Goal: Task Accomplishment & Management: Manage account settings

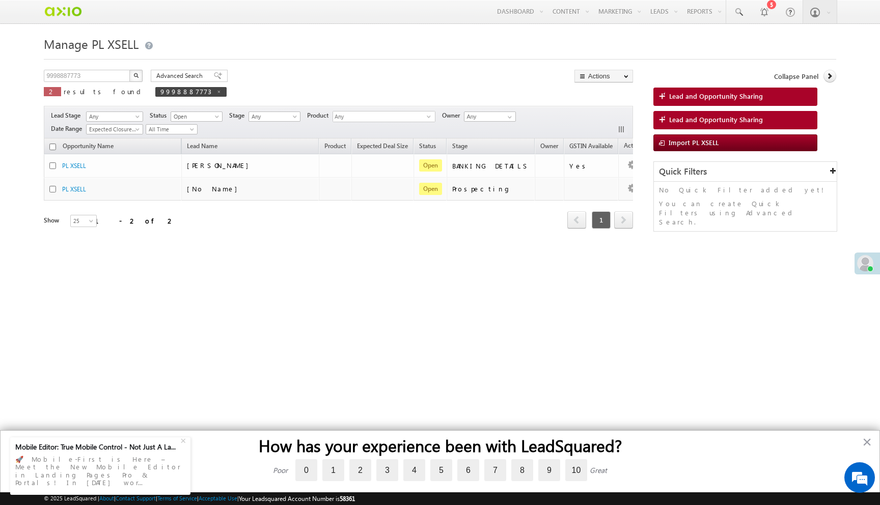
click at [140, 75] on button "button" at bounding box center [135, 76] width 13 height 12
click at [136, 76] on img "button" at bounding box center [135, 75] width 5 height 5
click at [140, 75] on button "button" at bounding box center [135, 76] width 13 height 12
click at [134, 78] on img "button" at bounding box center [135, 75] width 5 height 5
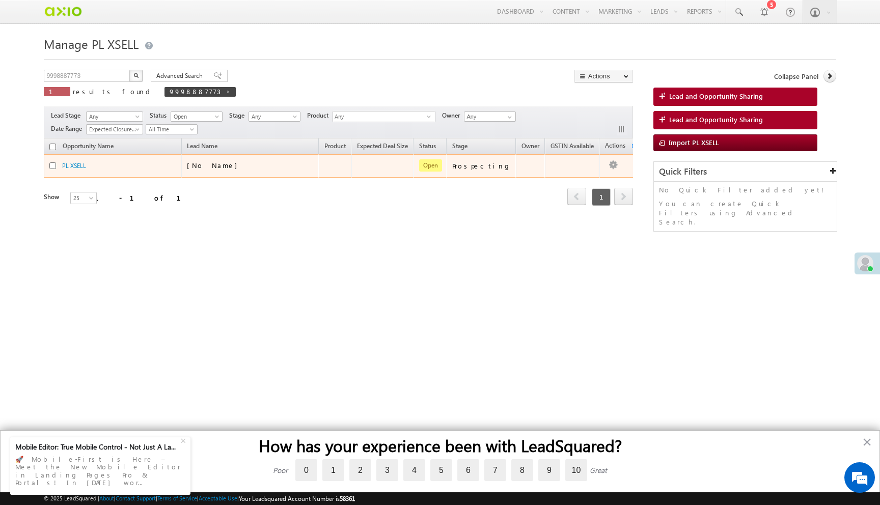
click at [232, 170] on div "[No Name]" at bounding box center [238, 165] width 102 height 9
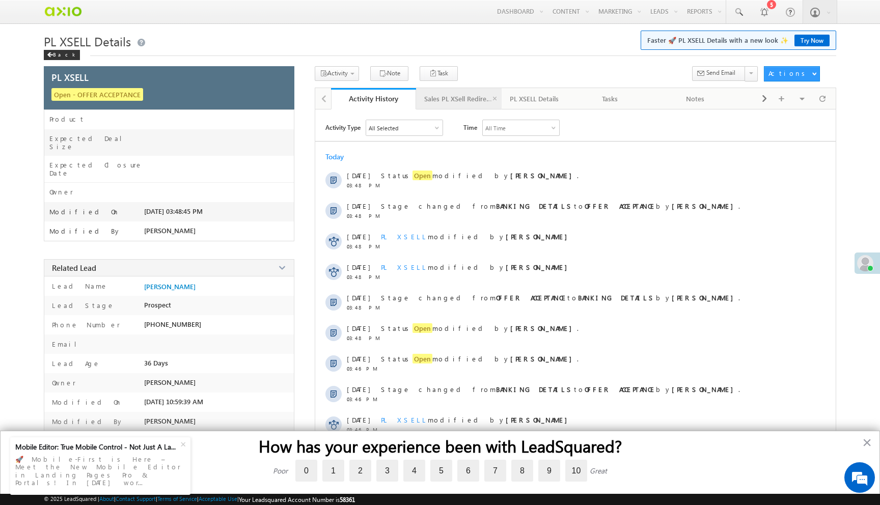
click at [476, 101] on div "Sales PL XSell Redirection" at bounding box center [458, 99] width 68 height 12
click at [451, 105] on link "Sales PL XSell Redirection" at bounding box center [459, 98] width 86 height 21
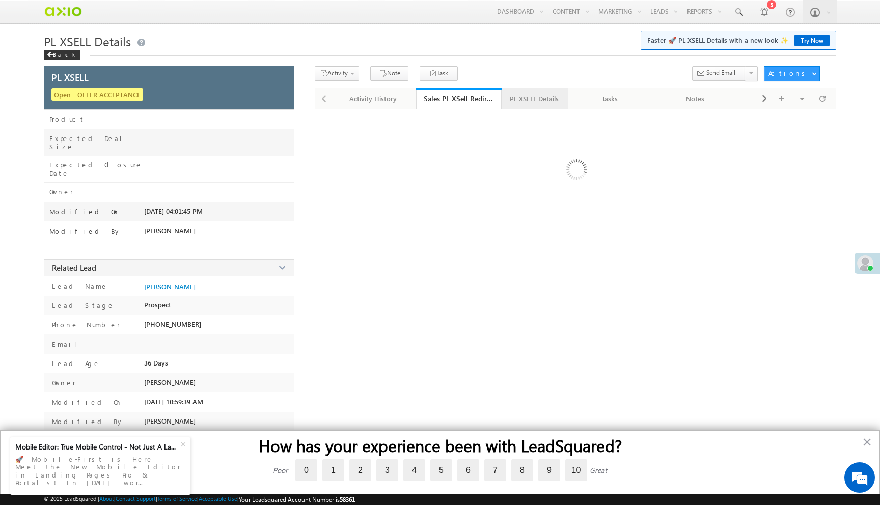
click at [537, 102] on div "PL XSELL Details" at bounding box center [534, 99] width 49 height 12
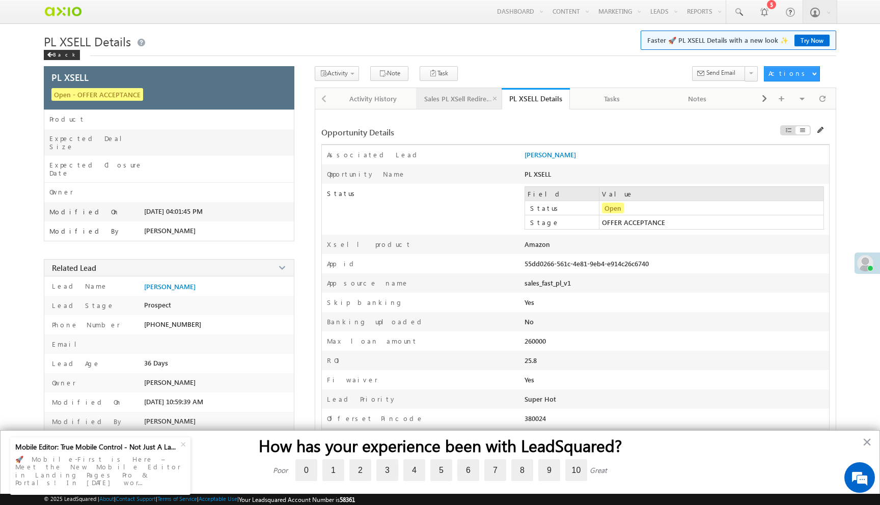
click at [460, 102] on div "Sales PL XSell Redirection" at bounding box center [458, 99] width 68 height 12
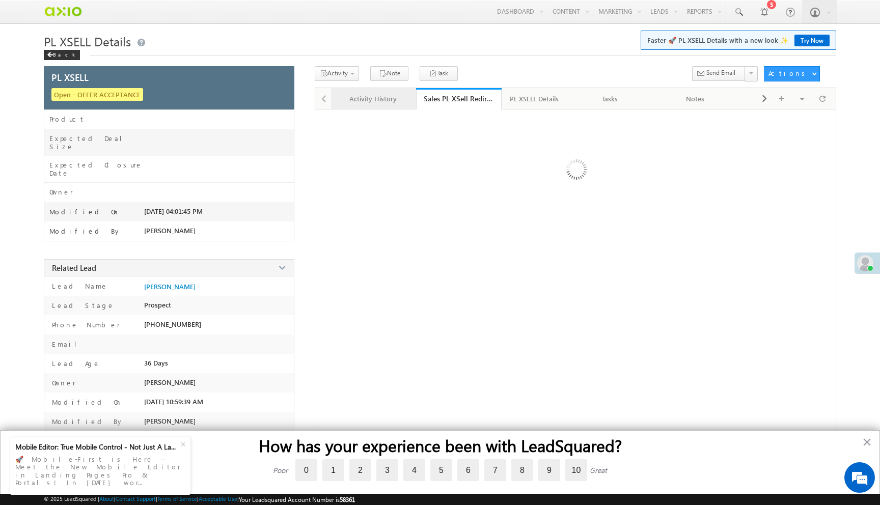
click at [352, 97] on div "Activity History" at bounding box center [373, 99] width 68 height 12
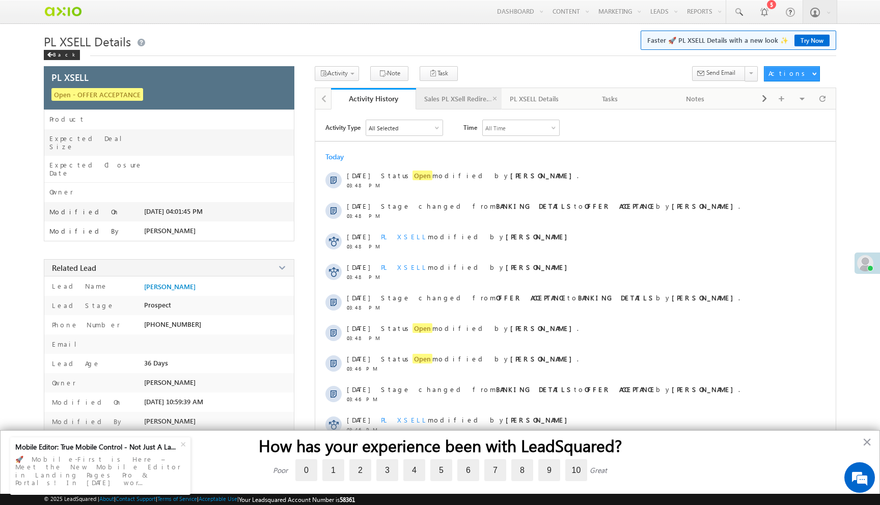
click at [459, 107] on link "Sales PL XSell Redirection" at bounding box center [459, 98] width 86 height 21
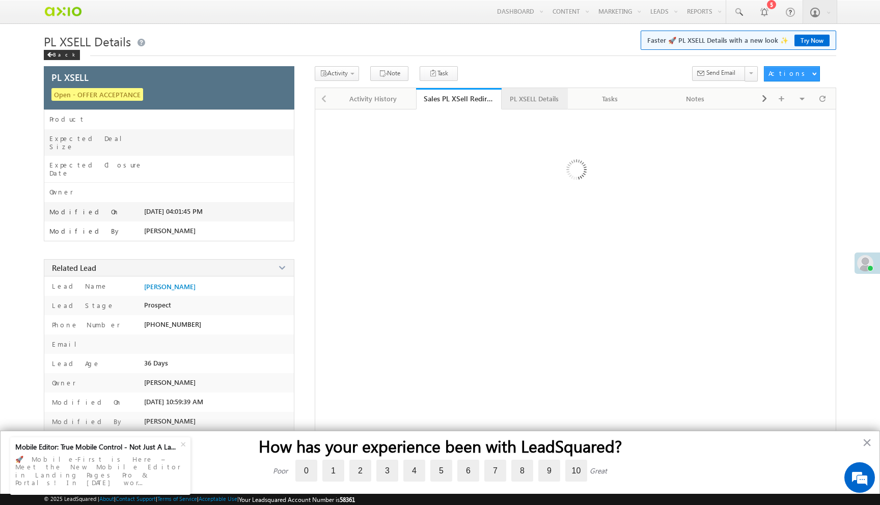
click at [534, 99] on div "PL XSELL Details" at bounding box center [534, 99] width 49 height 12
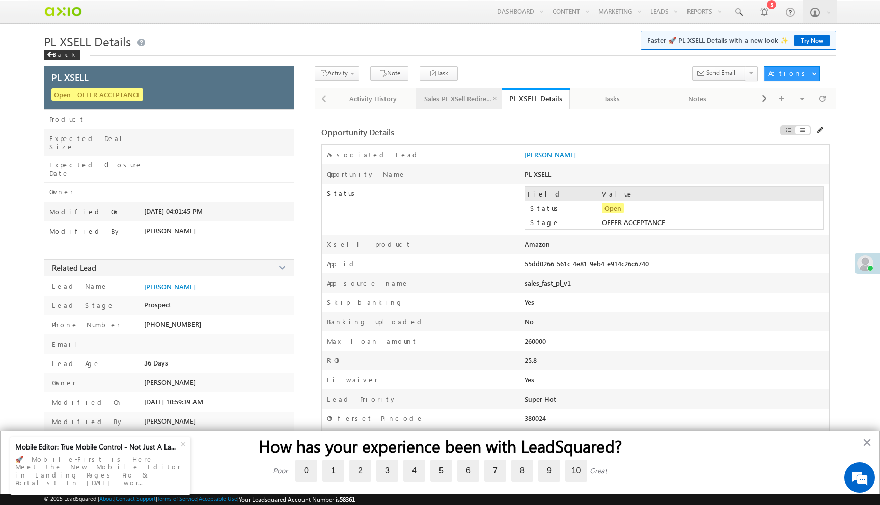
click at [446, 95] on div "Sales PL XSell Redirection" at bounding box center [458, 99] width 68 height 12
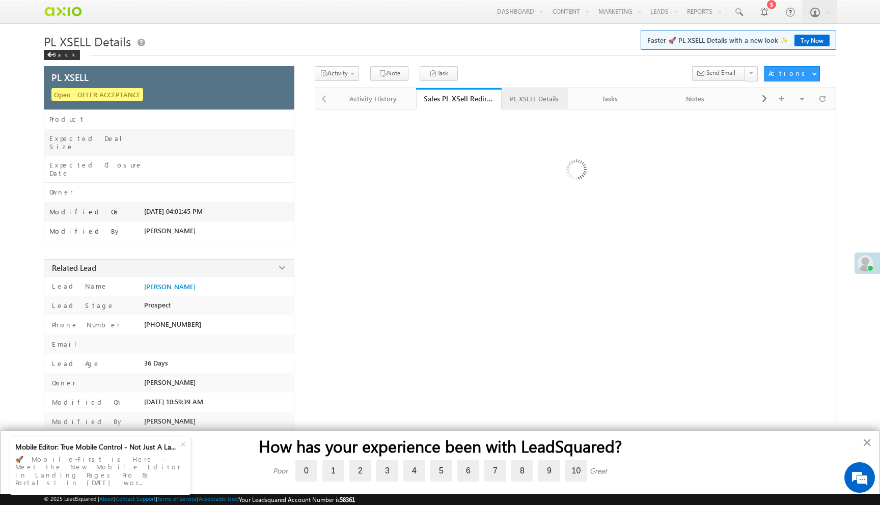
click at [527, 99] on div "PL XSELL Details" at bounding box center [534, 99] width 49 height 12
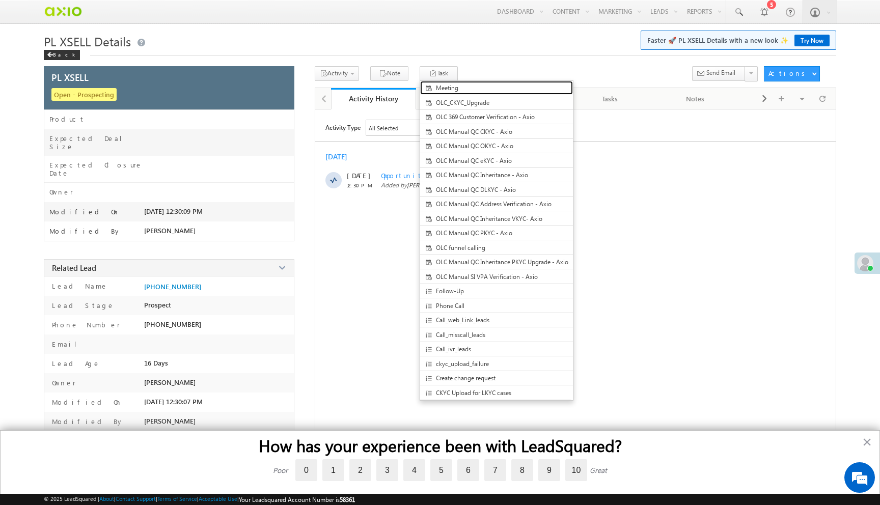
click at [440, 94] on link "Meeting" at bounding box center [496, 88] width 153 height 14
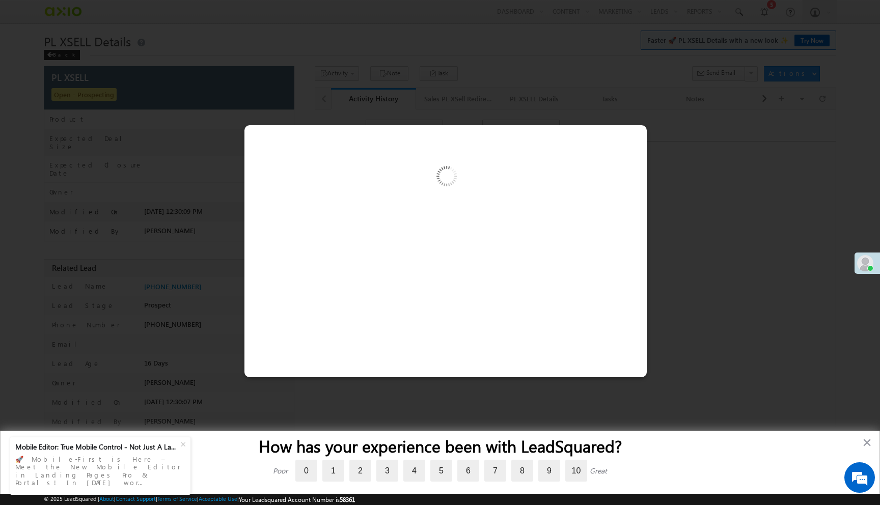
click at [681, 152] on div at bounding box center [440, 252] width 880 height 505
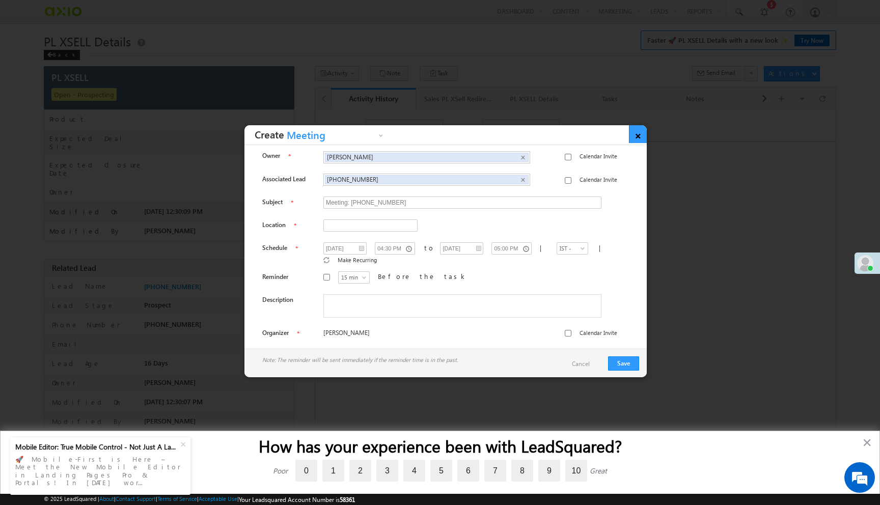
click at [641, 135] on link "×" at bounding box center [638, 134] width 18 height 18
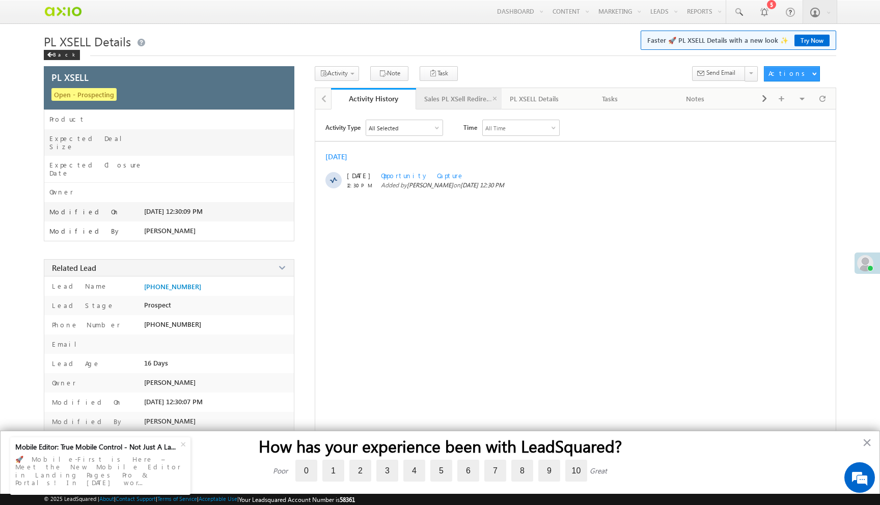
click at [461, 102] on div "Sales PL XSell Redirection" at bounding box center [458, 99] width 68 height 12
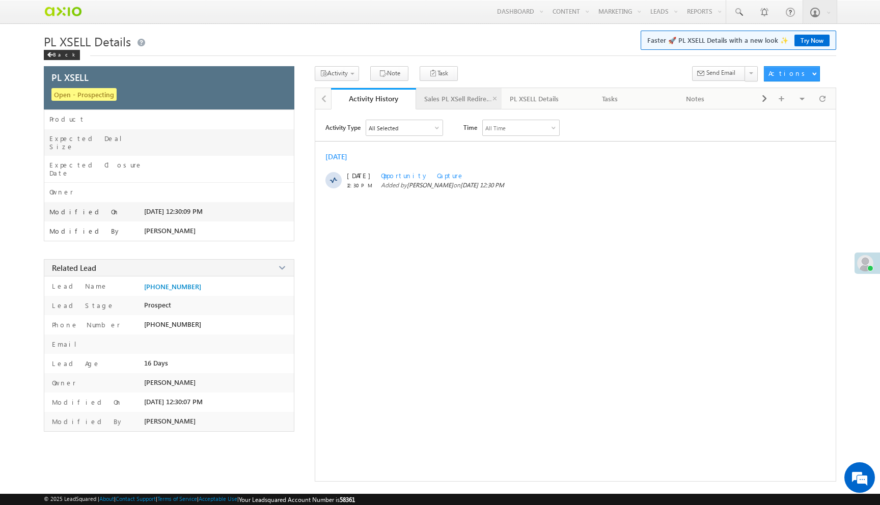
click at [462, 100] on div "Sales PL XSell Redirection" at bounding box center [458, 99] width 68 height 12
